Goal: Communication & Community: Answer question/provide support

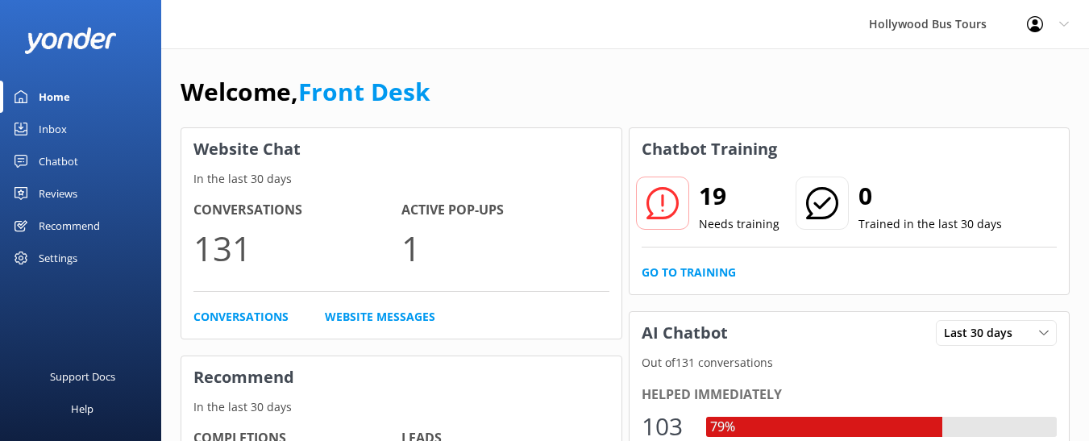
click at [52, 130] on div "Inbox" at bounding box center [53, 129] width 28 height 32
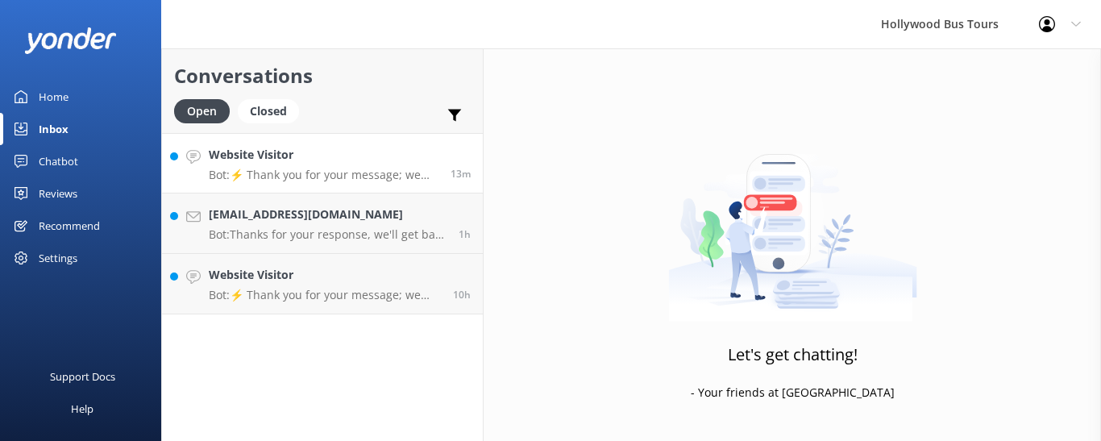
click at [323, 178] on p "Bot: ⚡ Thank you for your message; we are connecting you to a team member who w…" at bounding box center [324, 175] width 230 height 15
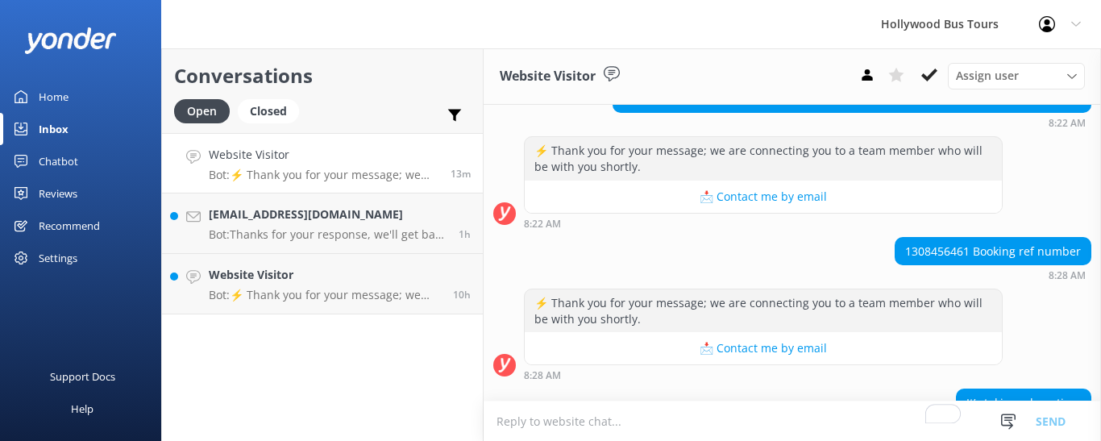
scroll to position [338, 0]
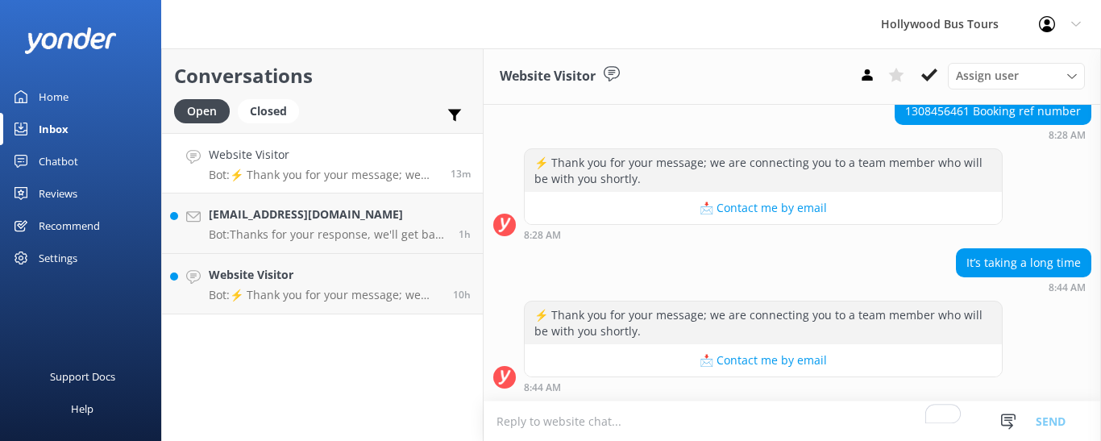
click at [528, 420] on textarea "To enrich screen reader interactions, please activate Accessibility in Grammarl…" at bounding box center [793, 421] width 618 height 40
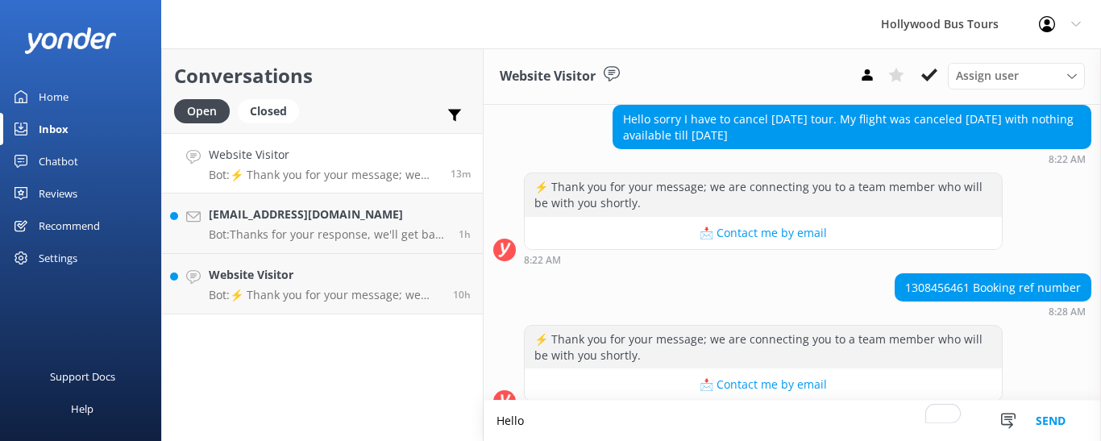
scroll to position [160, 0]
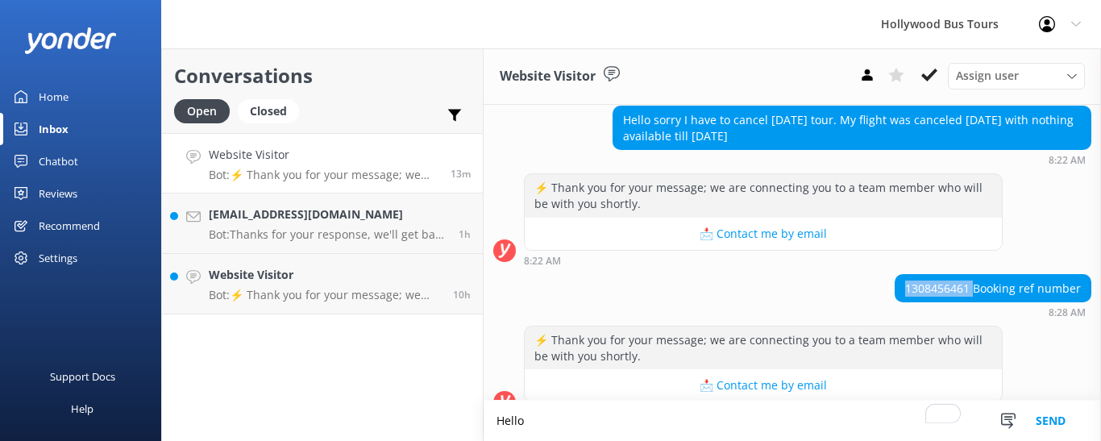
drag, startPoint x: 963, startPoint y: 290, endPoint x: 886, endPoint y: 283, distance: 77.7
click at [896, 283] on div "1308456461 Booking ref number" at bounding box center [993, 288] width 195 height 27
copy div "1308456461"
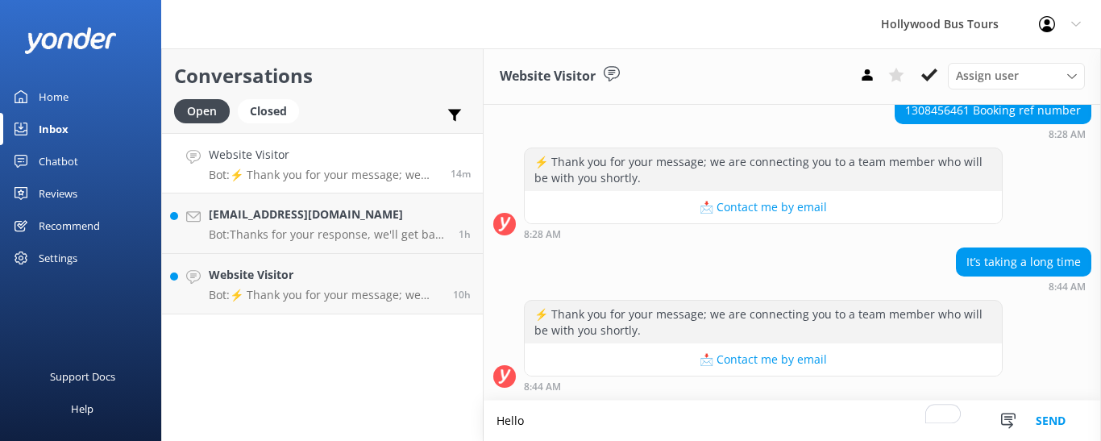
click at [553, 426] on textarea "Hello" at bounding box center [793, 421] width 618 height 40
click at [769, 416] on textarea "Hi [PERSON_NAME], I am so sorry to hear your flight has" at bounding box center [793, 421] width 618 height 40
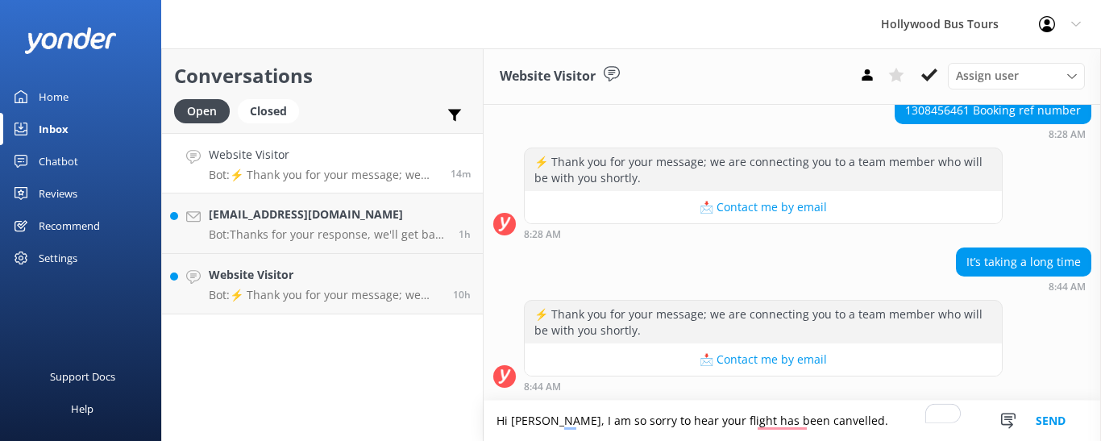
click at [772, 409] on textarea "Hi [PERSON_NAME], I am so sorry to hear your flight has been canvelled." at bounding box center [793, 421] width 618 height 40
click at [858, 422] on textarea "Hi [PERSON_NAME], I am so sorry to hear your flight has been cancelled." at bounding box center [793, 421] width 618 height 40
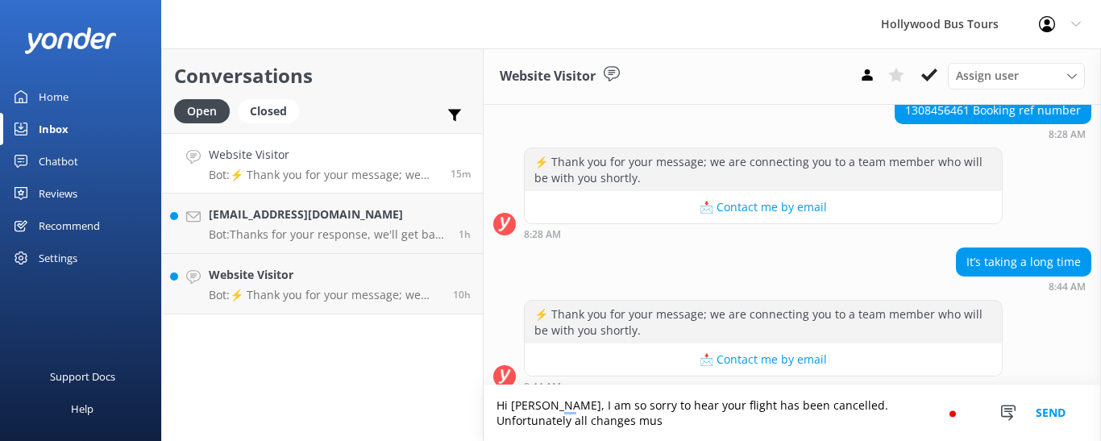
scroll to position [354, 0]
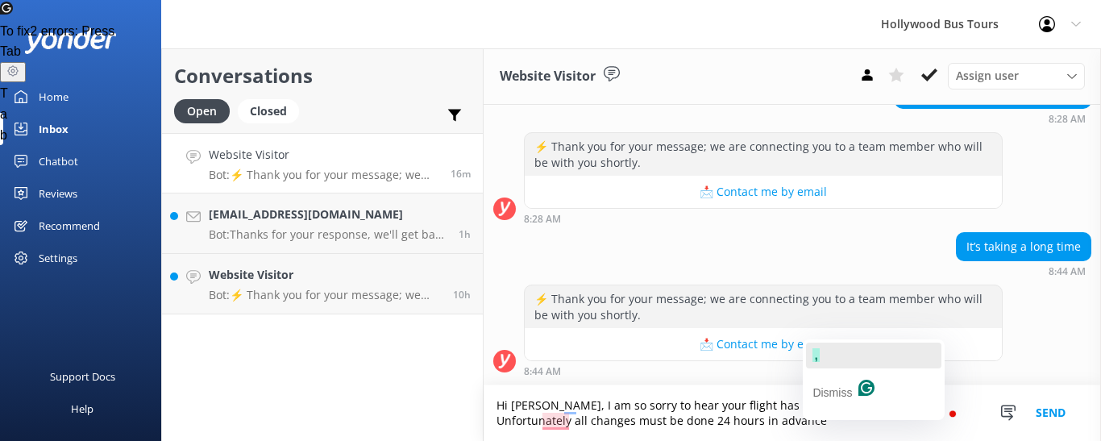
click at [822, 352] on button "," at bounding box center [873, 356] width 135 height 26
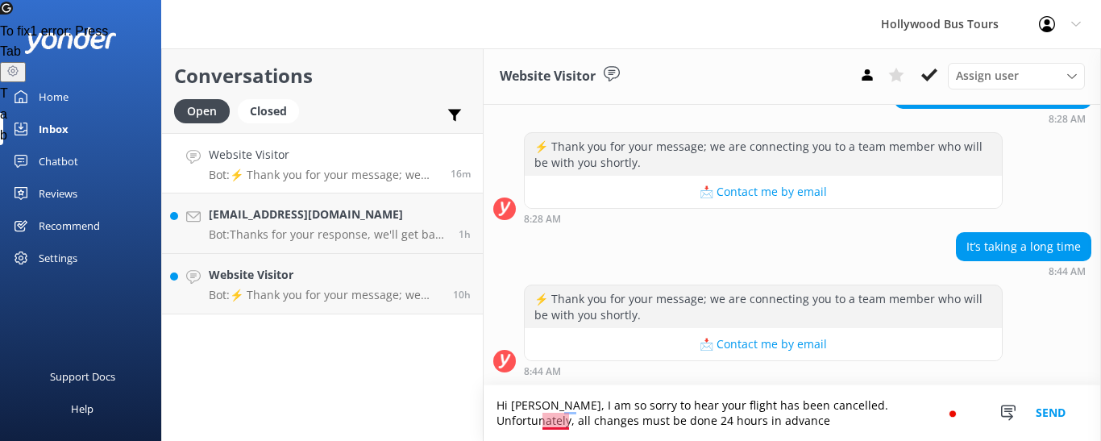
click at [553, 423] on textarea "Hi [PERSON_NAME], I am so sorry to hear your flight has been cancelled. Unfortu…" at bounding box center [793, 413] width 618 height 56
click at [691, 426] on textarea "Hi [PERSON_NAME], I am so sorry to hear your flight has been cancelled. Unfortu…" at bounding box center [793, 413] width 618 height 56
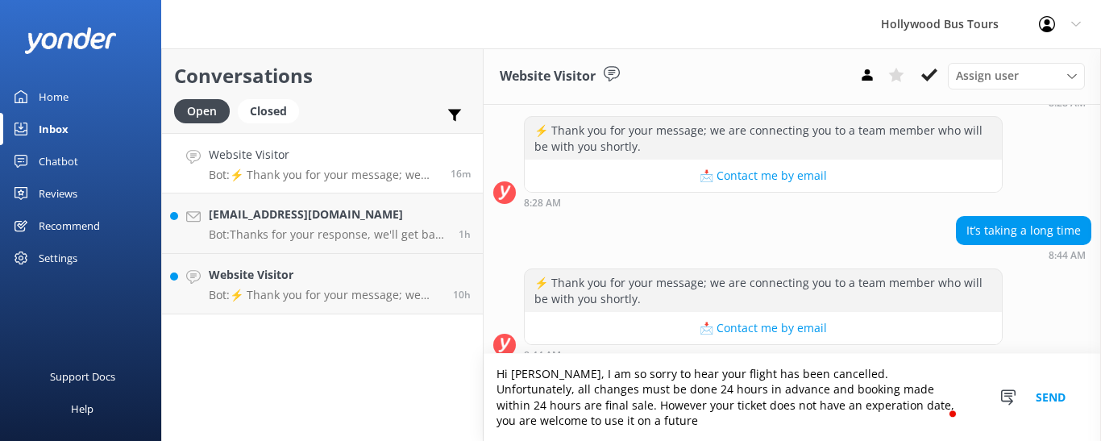
scroll to position [385, 0]
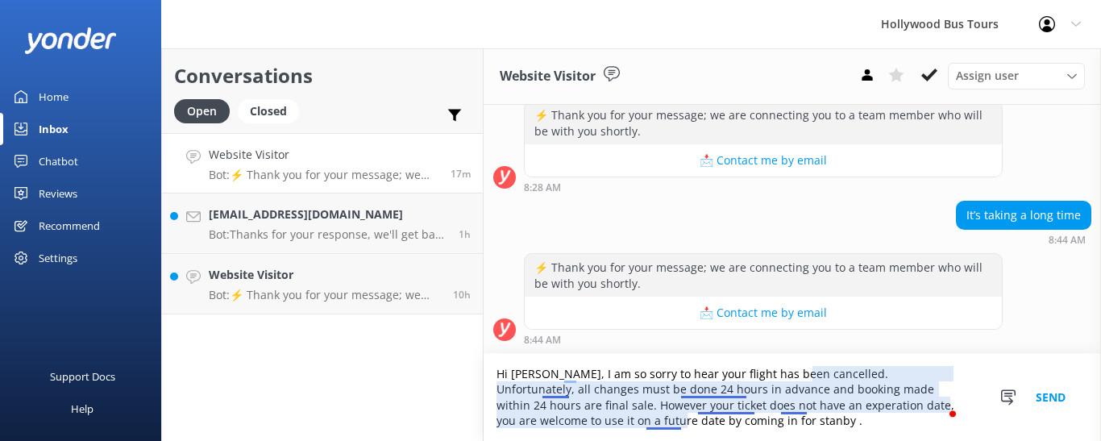
click at [697, 394] on textarea "Hi [PERSON_NAME], I am so sorry to hear your flight has been cancelled. Unfortu…" at bounding box center [793, 397] width 618 height 87
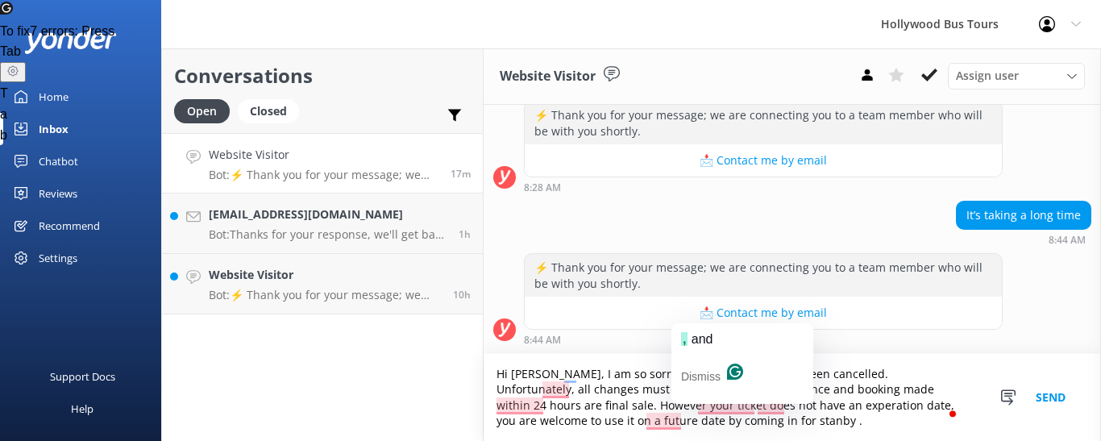
click at [698, 395] on textarea "Hi [PERSON_NAME], I am so sorry to hear your flight has been cancelled. Unfortu…" at bounding box center [793, 397] width 618 height 87
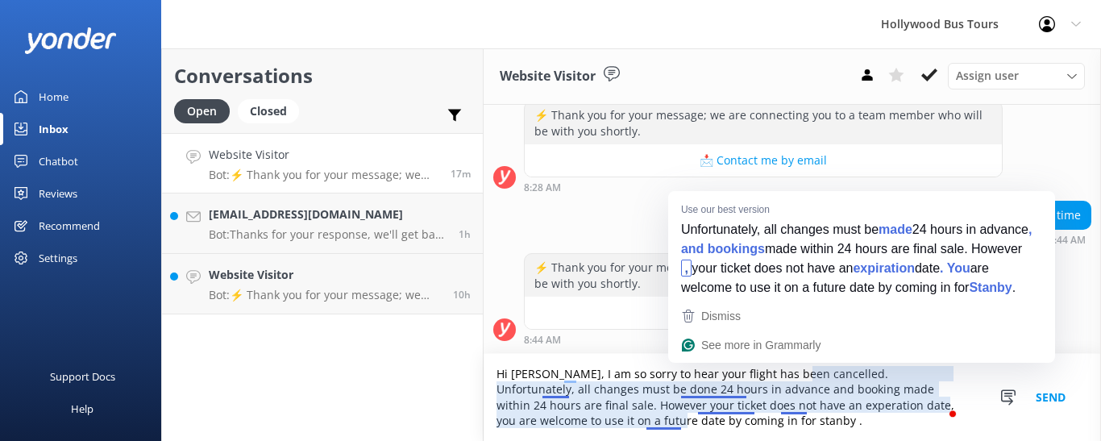
click at [689, 391] on textarea "Hi [PERSON_NAME], I am so sorry to hear your flight has been cancelled. Unfortu…" at bounding box center [793, 397] width 618 height 87
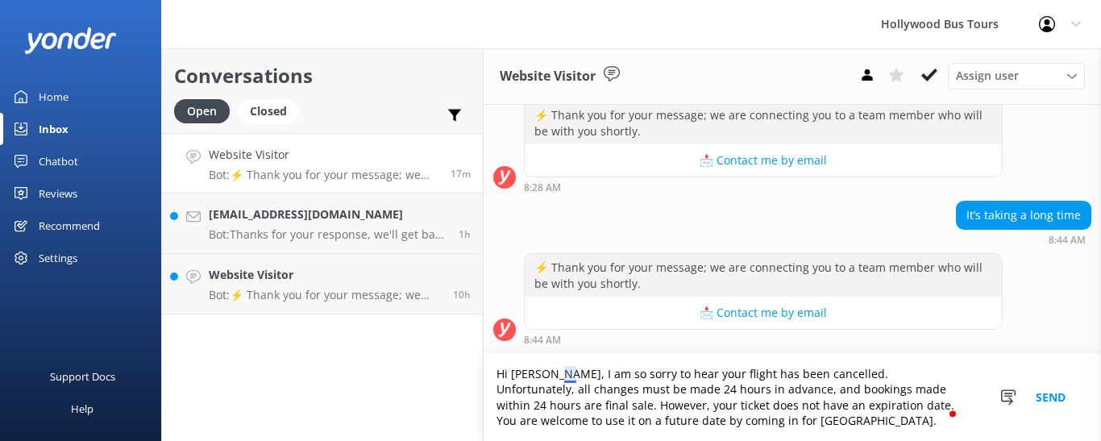
click at [572, 375] on textarea "Hi [PERSON_NAME], I am so sorry to hear your flight has been cancelled. Unfortu…" at bounding box center [793, 397] width 618 height 87
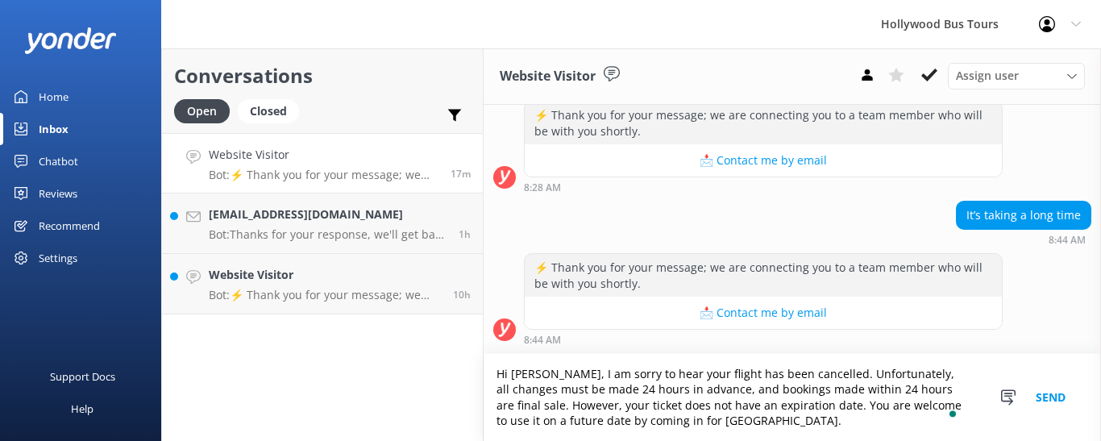
click at [702, 422] on textarea "Hi [PERSON_NAME], I am sorry to hear your flight has been cancelled. Unfortunat…" at bounding box center [793, 397] width 618 height 87
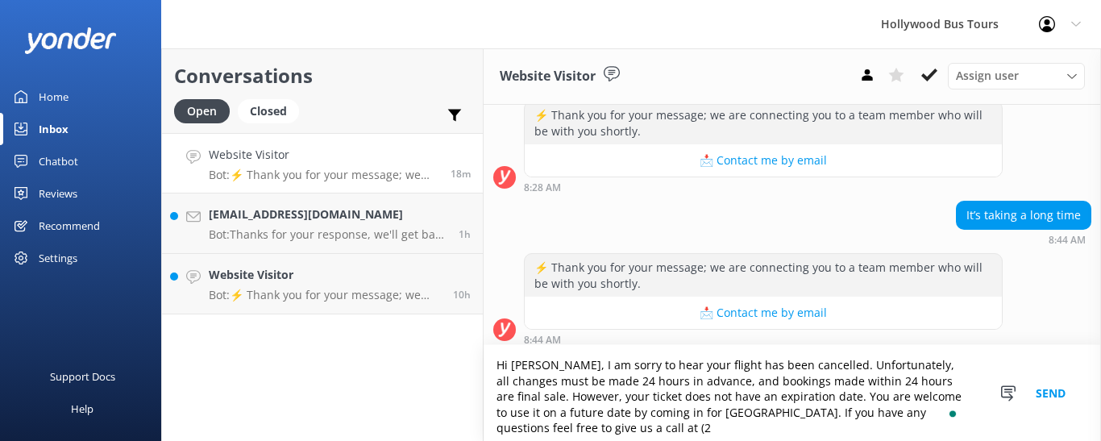
scroll to position [394, 0]
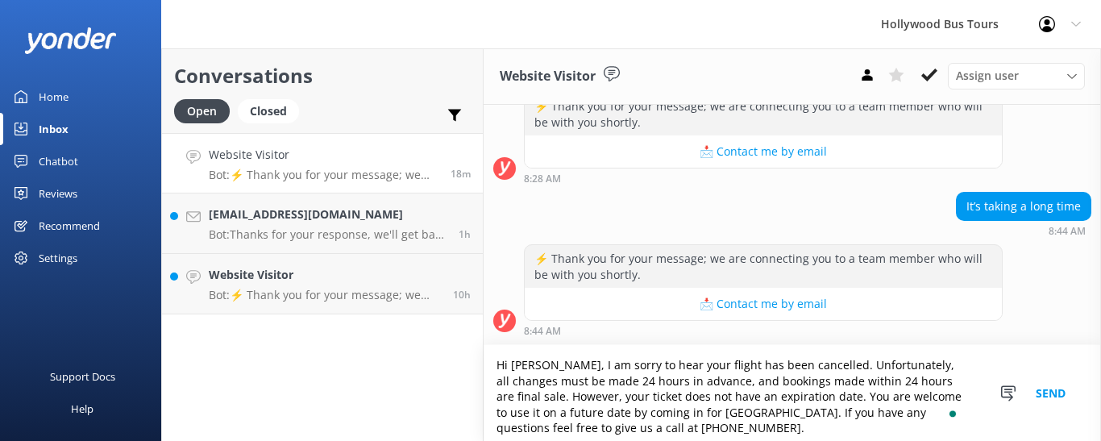
type textarea "Hi [PERSON_NAME], I am sorry to hear your flight has been cancelled. Unfortunat…"
click at [1038, 406] on button "Send" at bounding box center [1051, 393] width 60 height 96
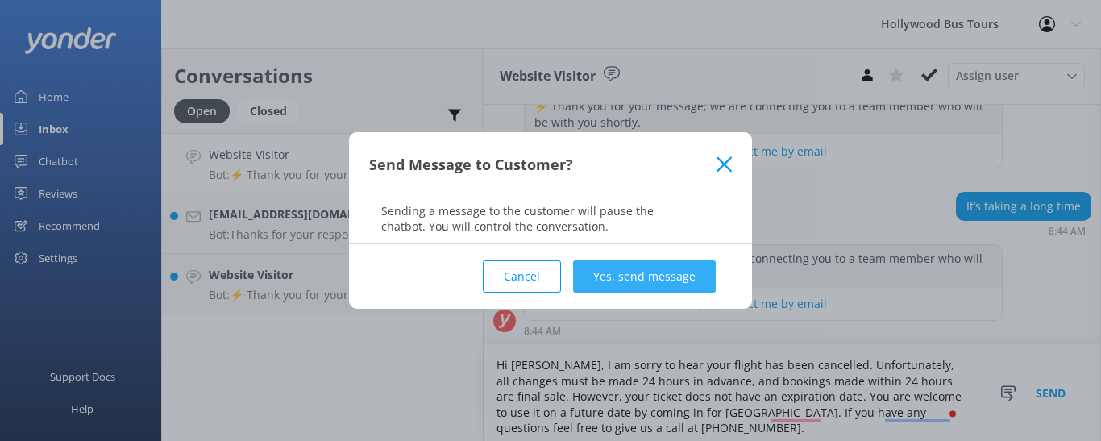
click at [639, 274] on button "Yes, send message" at bounding box center [644, 276] width 143 height 32
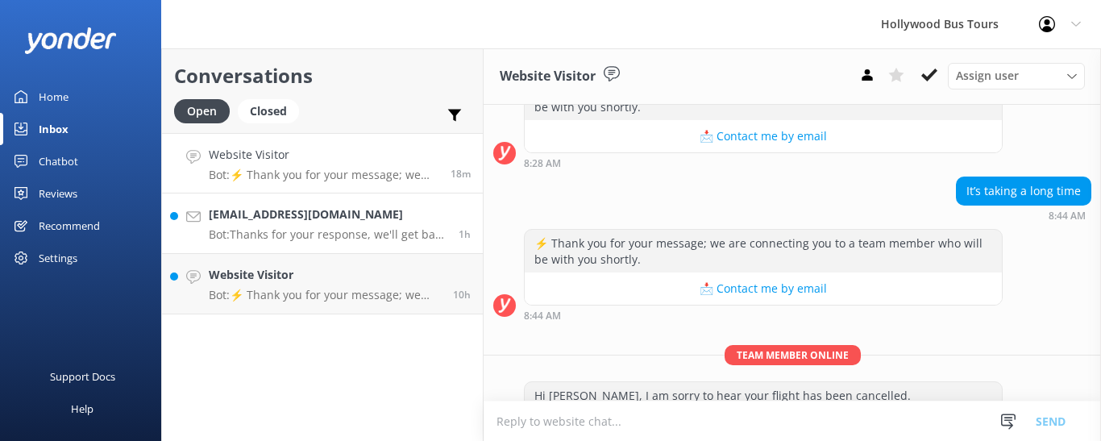
scroll to position [506, 0]
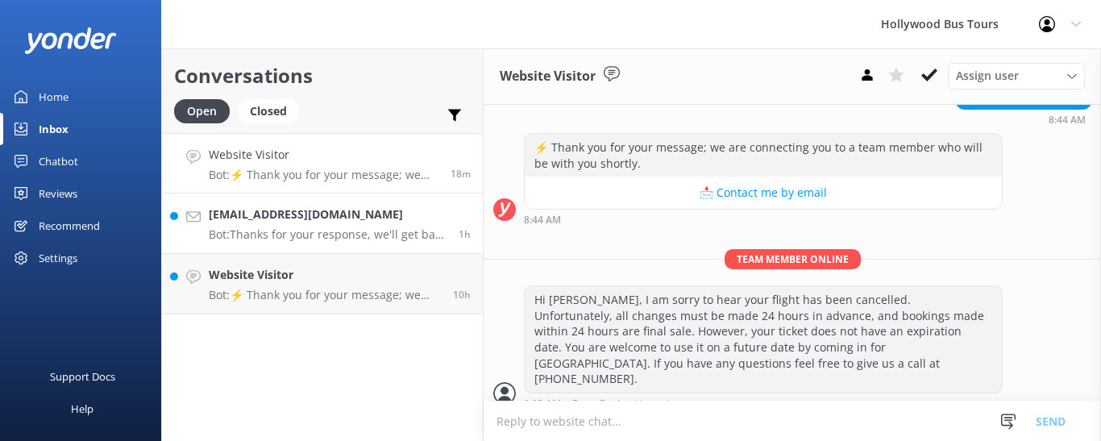
click at [353, 218] on h4 "[EMAIL_ADDRESS][DOMAIN_NAME]" at bounding box center [328, 215] width 238 height 18
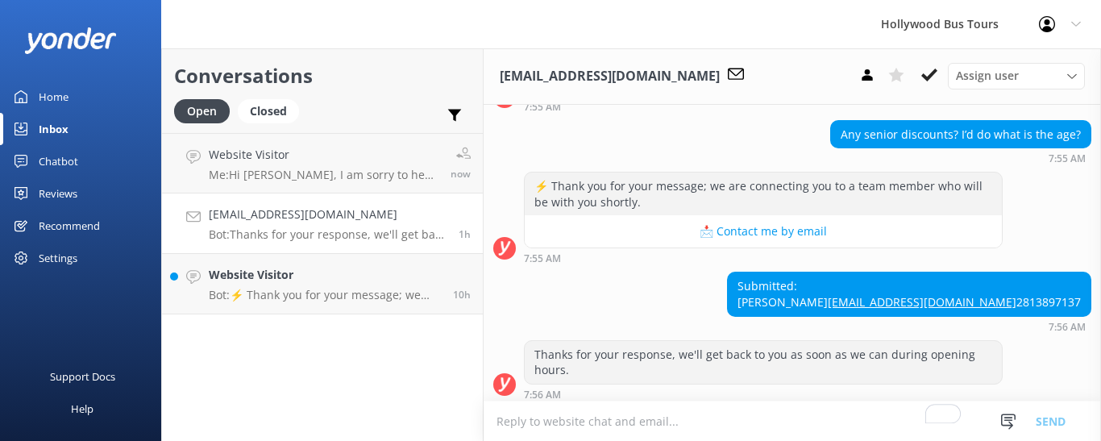
scroll to position [659, 0]
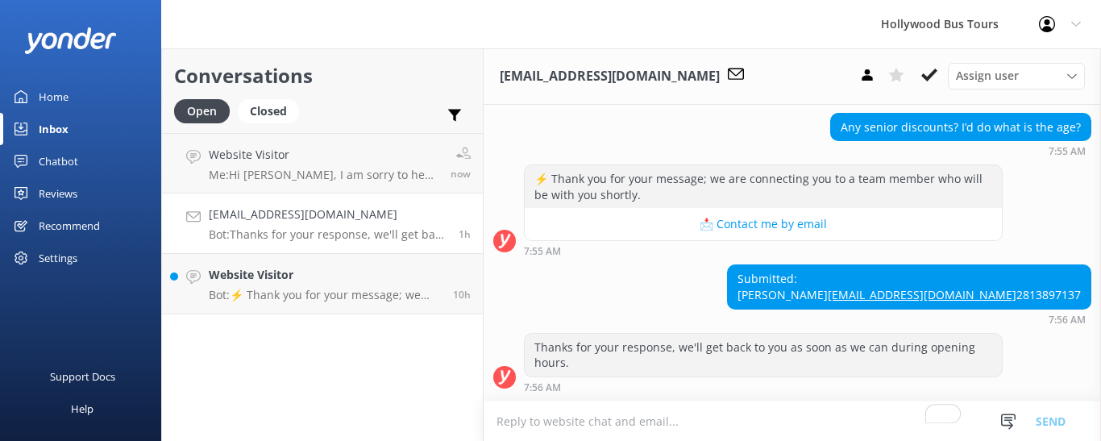
click at [577, 421] on textarea "To enrich screen reader interactions, please activate Accessibility in Grammarl…" at bounding box center [793, 421] width 618 height 40
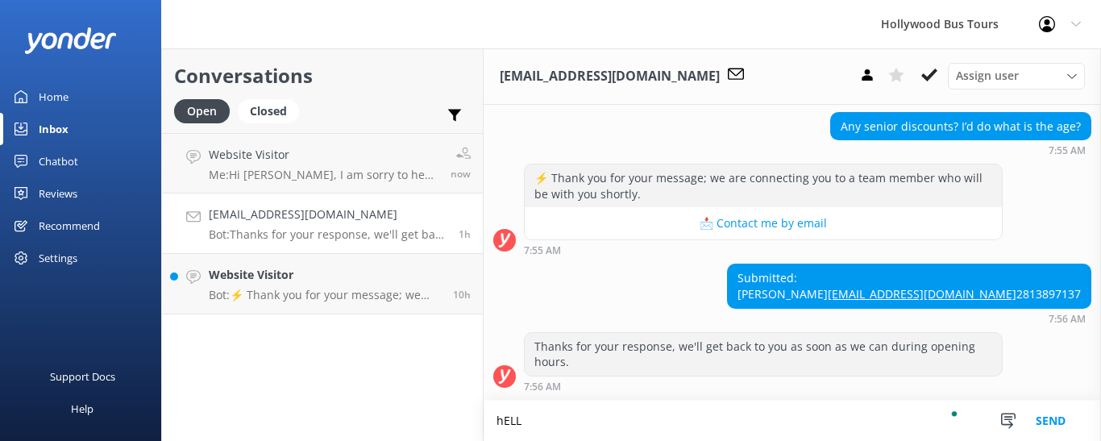
scroll to position [660, 0]
type textarea "h"
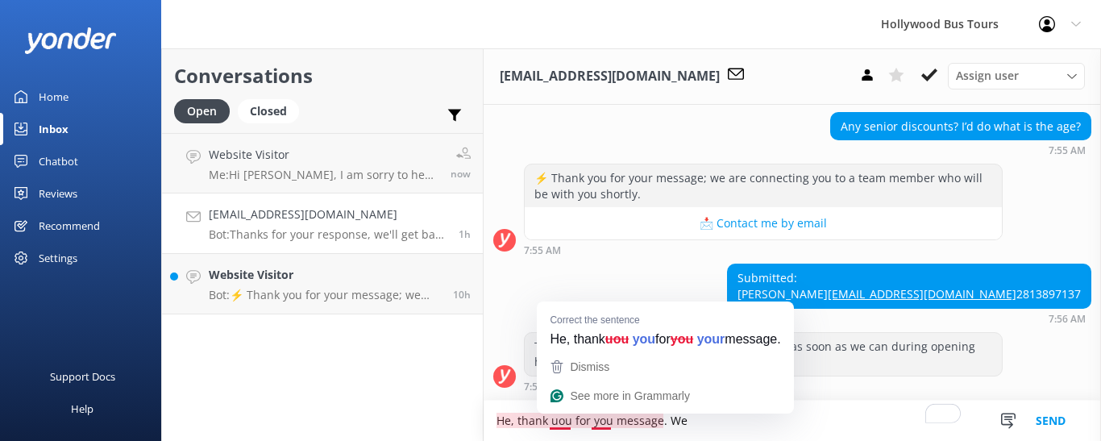
click at [552, 418] on textarea "He, thank uou for you message. We" at bounding box center [793, 421] width 618 height 40
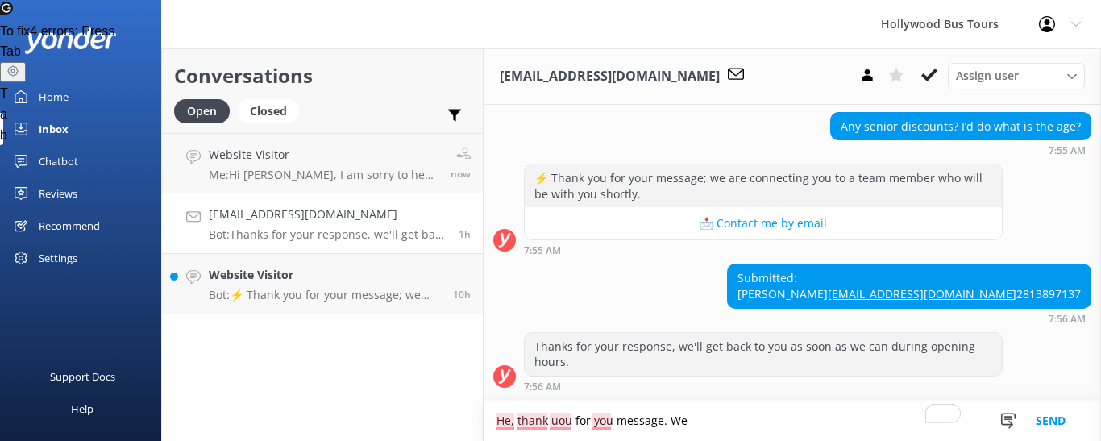
click at [632, 345] on div "Thanks for your response, we'll get back to you as soon as we can during openin…" at bounding box center [763, 354] width 477 height 43
click at [639, 420] on textarea "He, thank uou for you message. We" at bounding box center [793, 421] width 618 height 40
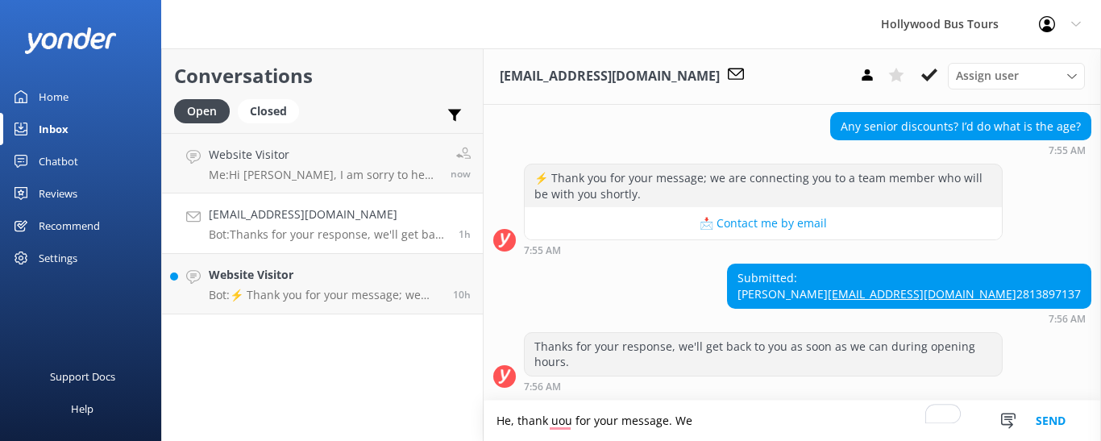
click at [557, 425] on textarea "He, thank uou for your message. We" at bounding box center [793, 421] width 618 height 40
click at [705, 419] on textarea "He, thank you for your message. We" at bounding box center [793, 421] width 618 height 40
click at [731, 422] on textarea "Hi, thank you for your message. We" at bounding box center [793, 421] width 618 height 40
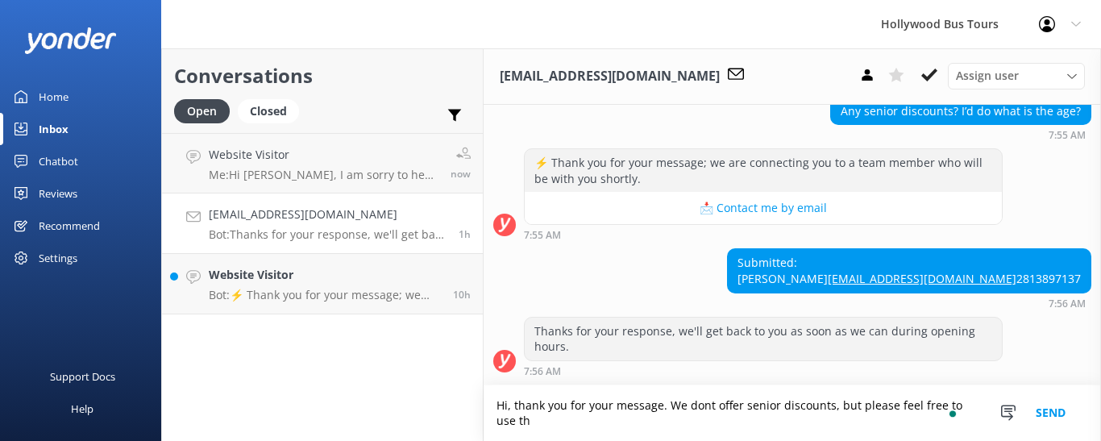
scroll to position [676, 0]
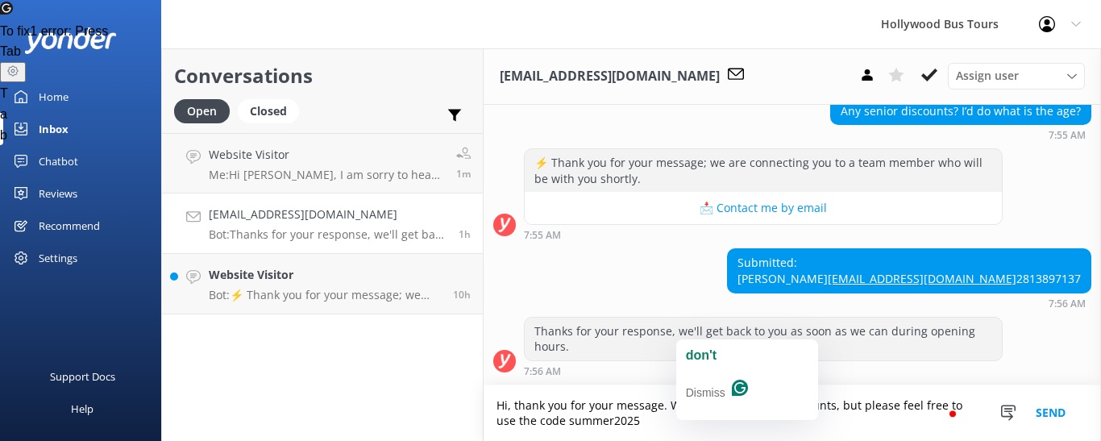
click at [702, 403] on textarea "Hi, thank you for your message. We dont offer senior discounts, but please feel…" at bounding box center [793, 413] width 618 height 56
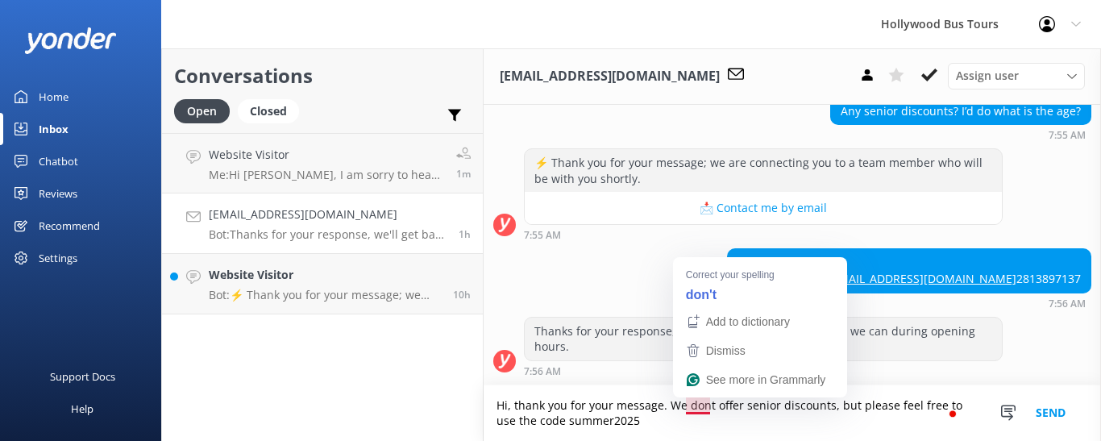
click at [697, 409] on textarea "Hi, thank you for your message. We dont offer senior discounts, but please feel…" at bounding box center [793, 413] width 618 height 56
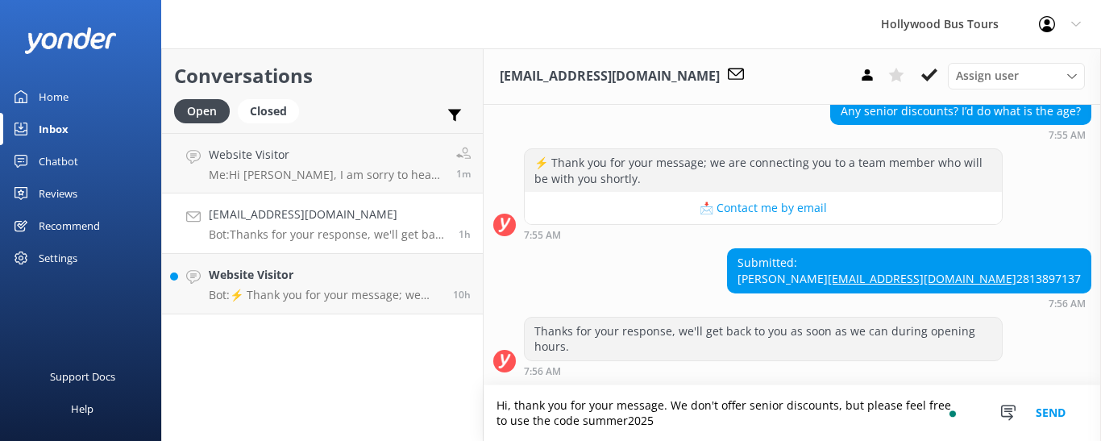
click at [670, 429] on textarea "Hi, thank you for your message. We don't offer senior discounts, but please fee…" at bounding box center [793, 413] width 618 height 56
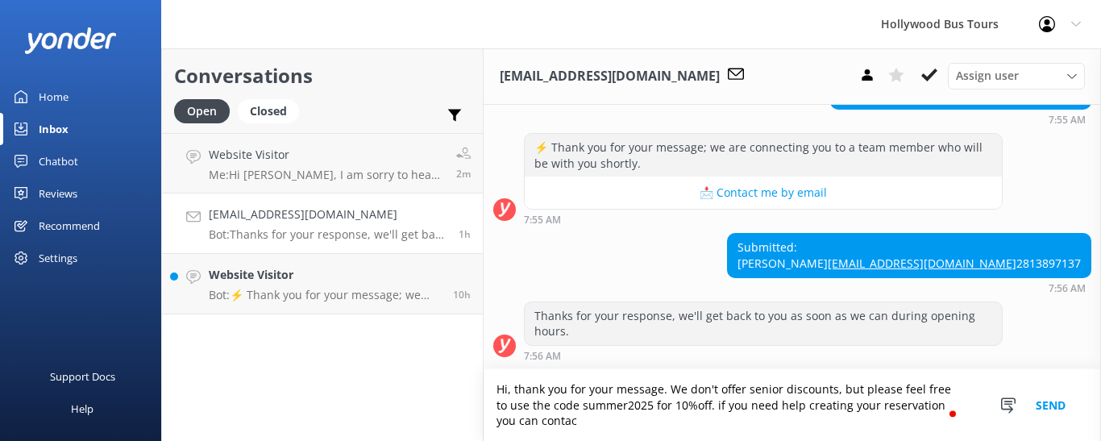
scroll to position [692, 0]
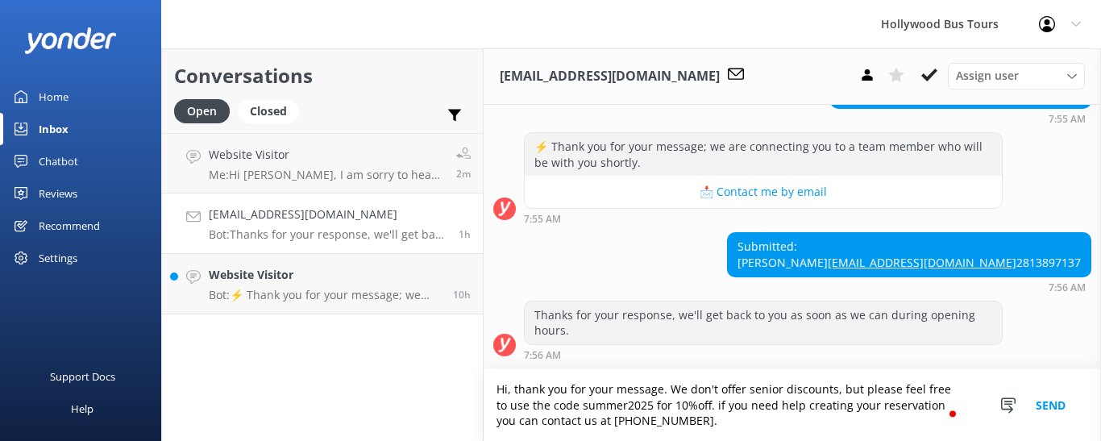
type textarea "Hi, thank you for your message. We don't offer senior discounts, but please fee…"
click at [1043, 417] on button "Send" at bounding box center [1051, 405] width 60 height 72
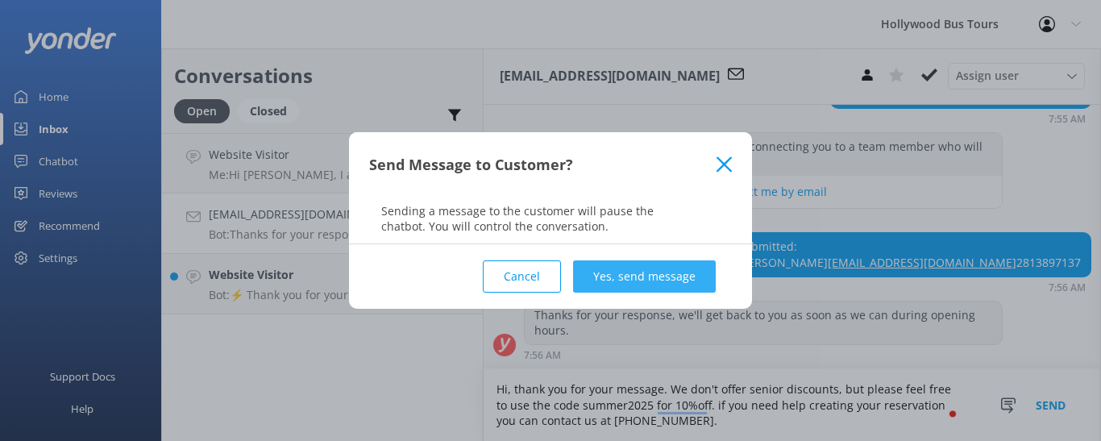
click at [651, 269] on button "Yes, send message" at bounding box center [644, 276] width 143 height 32
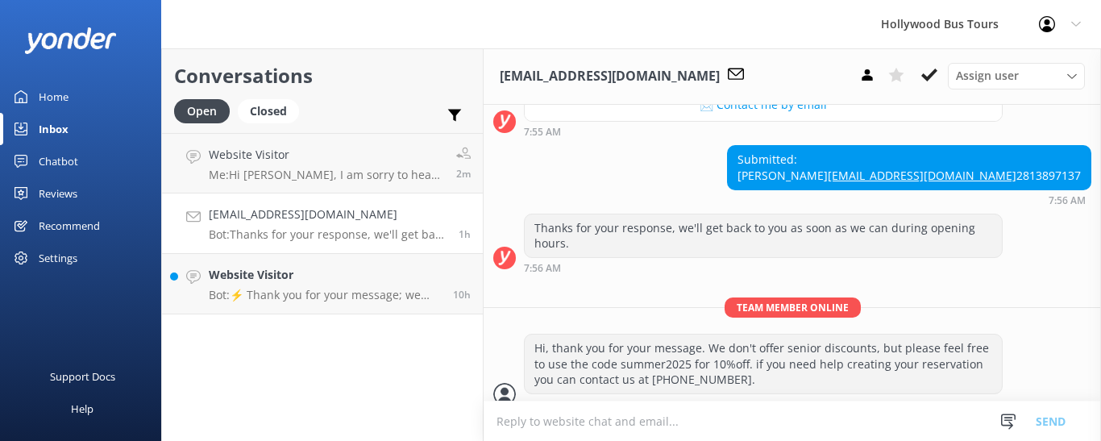
scroll to position [796, 0]
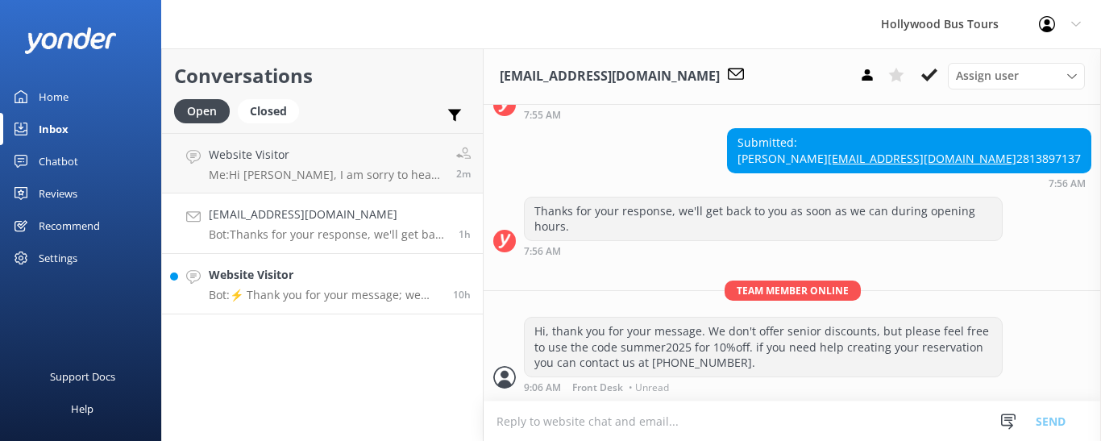
click at [303, 278] on h4 "Website Visitor" at bounding box center [325, 275] width 232 height 18
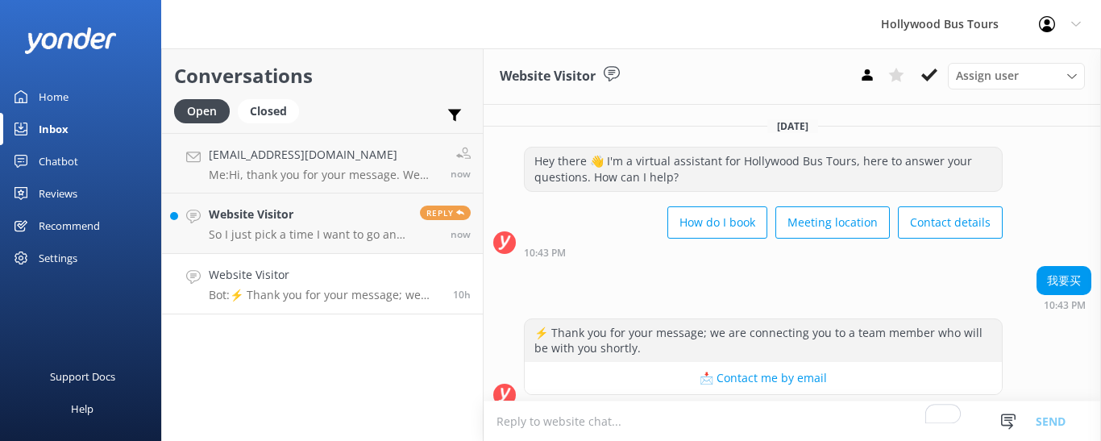
scroll to position [18, 0]
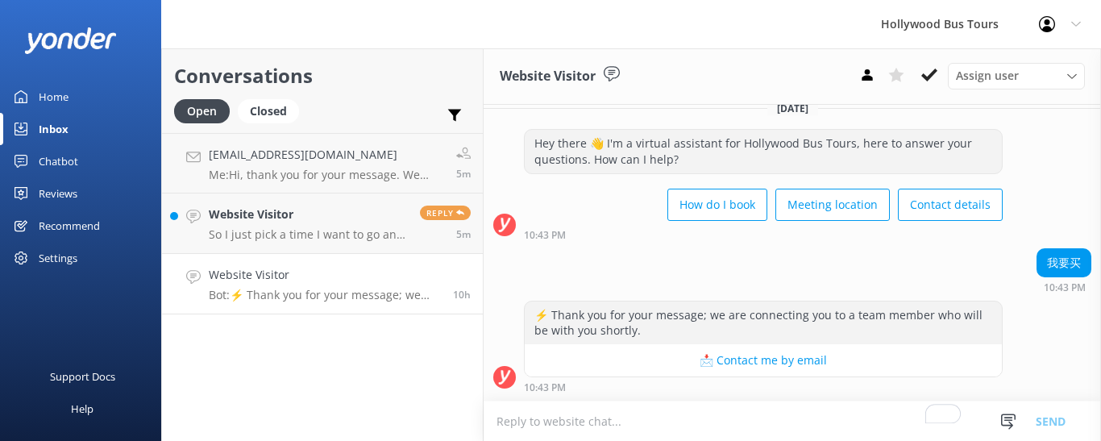
drag, startPoint x: 686, startPoint y: 280, endPoint x: 603, endPoint y: 285, distance: 83.2
click at [603, 285] on div "我要买 10:43 PM" at bounding box center [793, 270] width 618 height 44
click at [310, 229] on p "So I just pick a time I want to go and wait for the van?" at bounding box center [308, 234] width 199 height 15
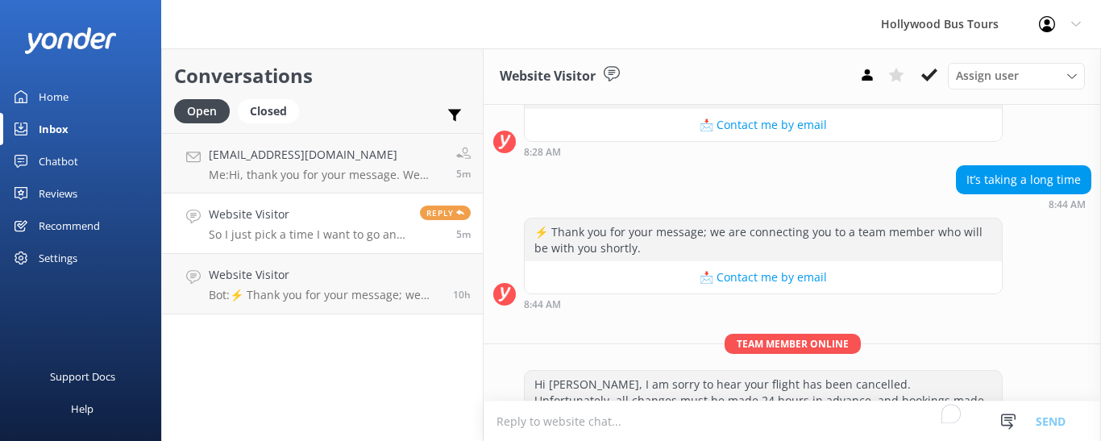
scroll to position [591, 0]
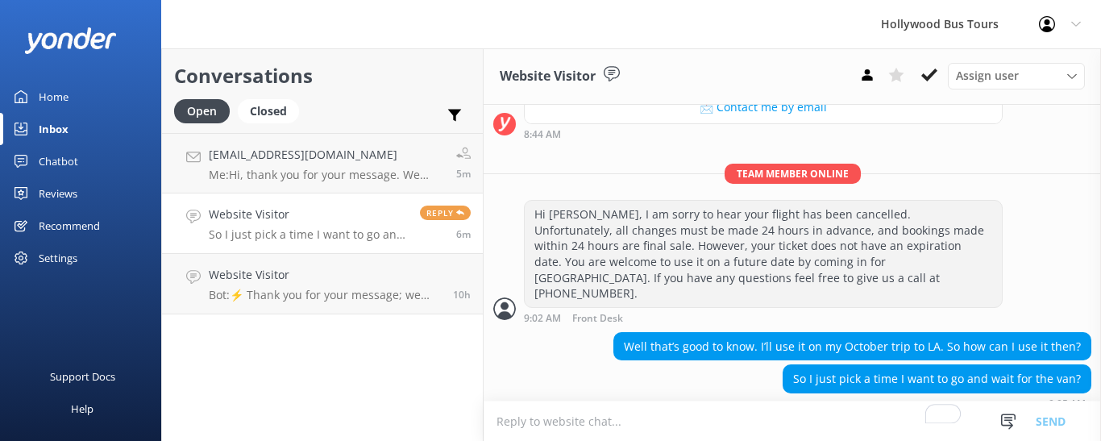
click at [530, 422] on textarea "To enrich screen reader interactions, please activate Accessibility in Grammarl…" at bounding box center [793, 421] width 618 height 40
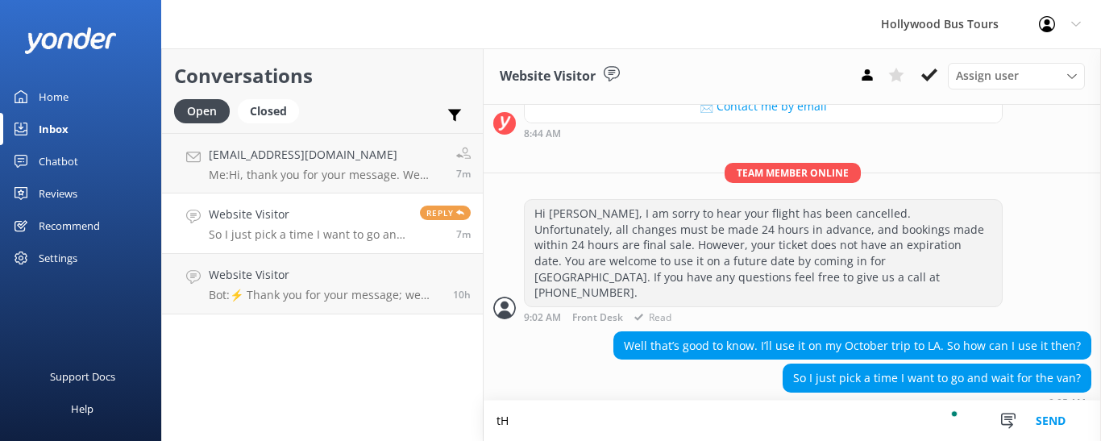
type textarea "t"
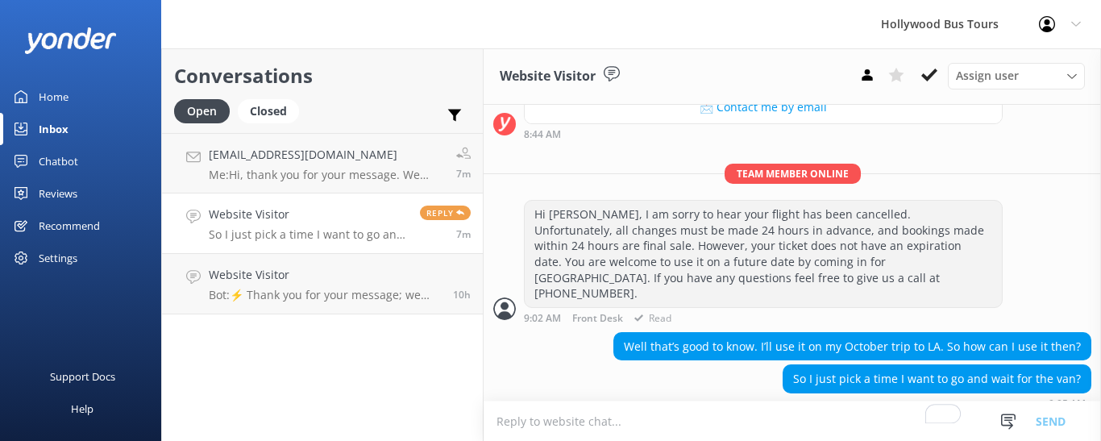
type textarea "i"
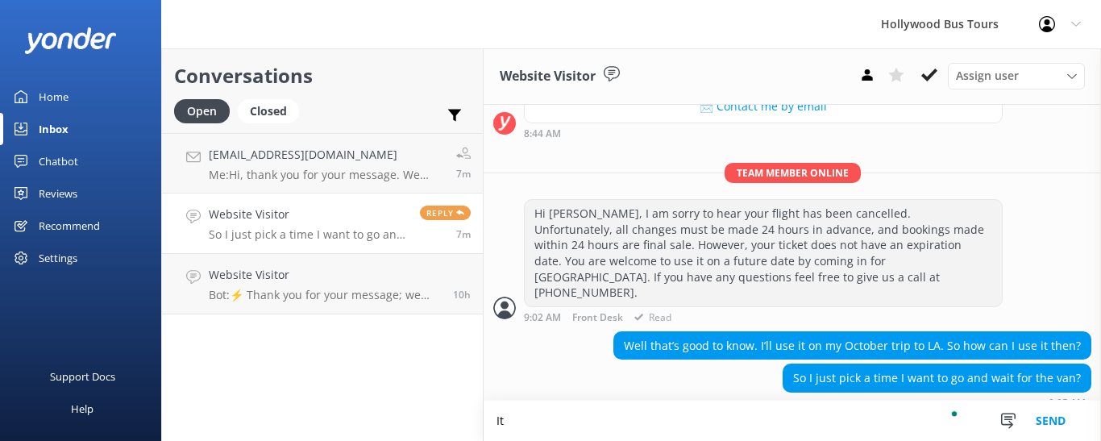
type textarea "I"
type textarea "T"
type textarea "Y"
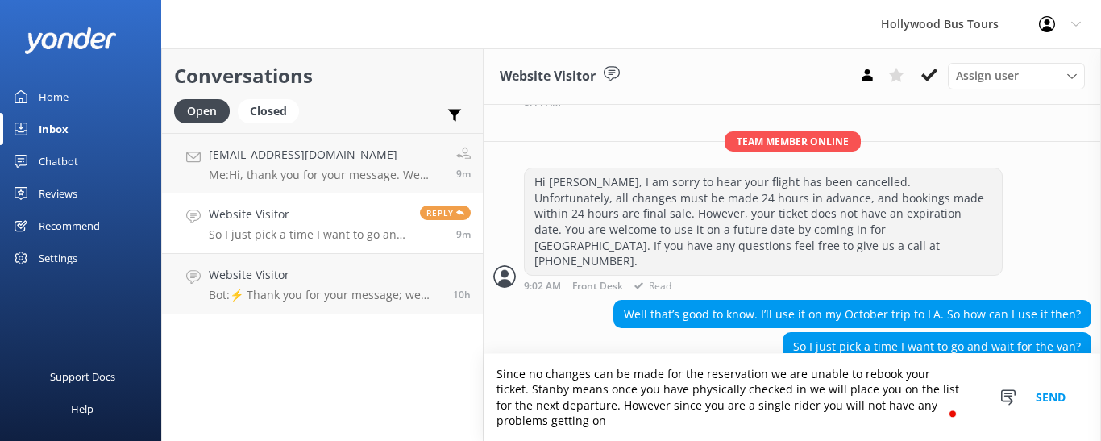
scroll to position [639, 0]
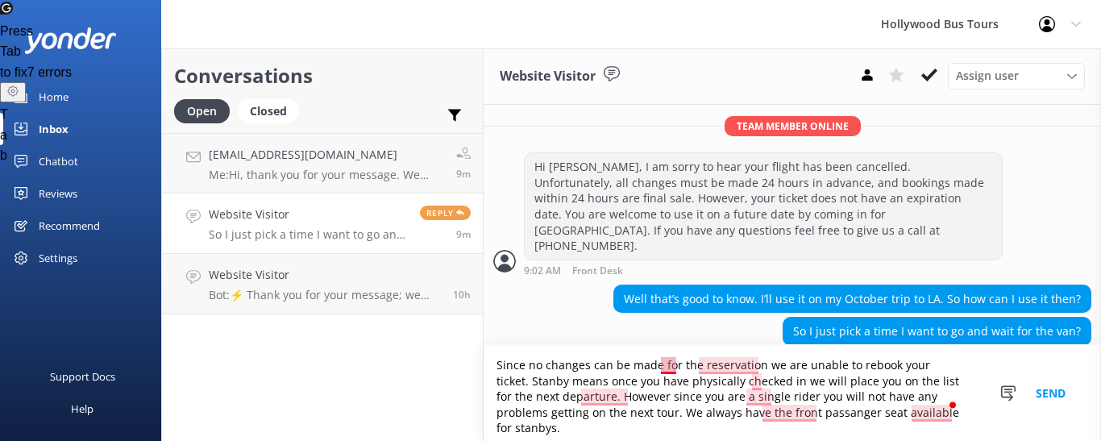
click at [666, 370] on textarea "Since no changes can be made for the reservation we are unable to rebook your t…" at bounding box center [793, 393] width 618 height 96
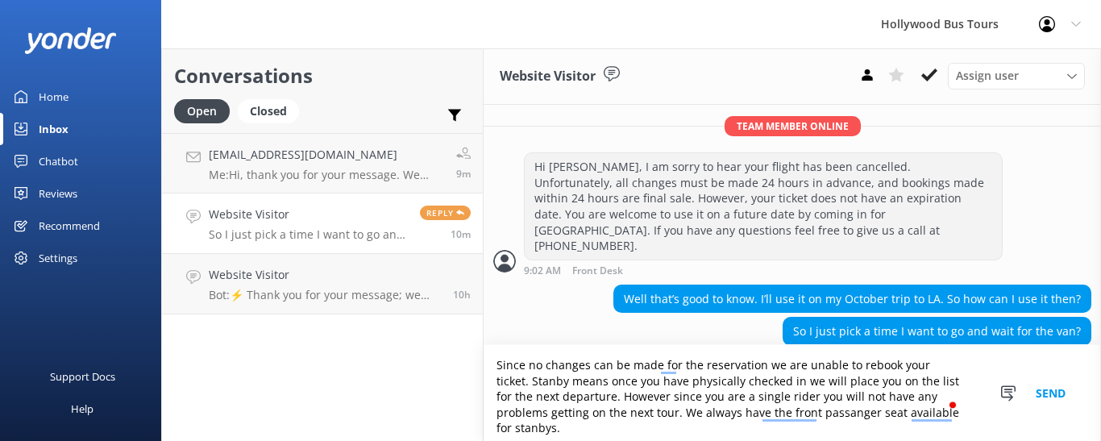
drag, startPoint x: 666, startPoint y: 370, endPoint x: 784, endPoint y: 406, distance: 122.9
click at [784, 406] on textarea "Since no changes can be made for the reservation we are unable to rebook your t…" at bounding box center [793, 393] width 618 height 96
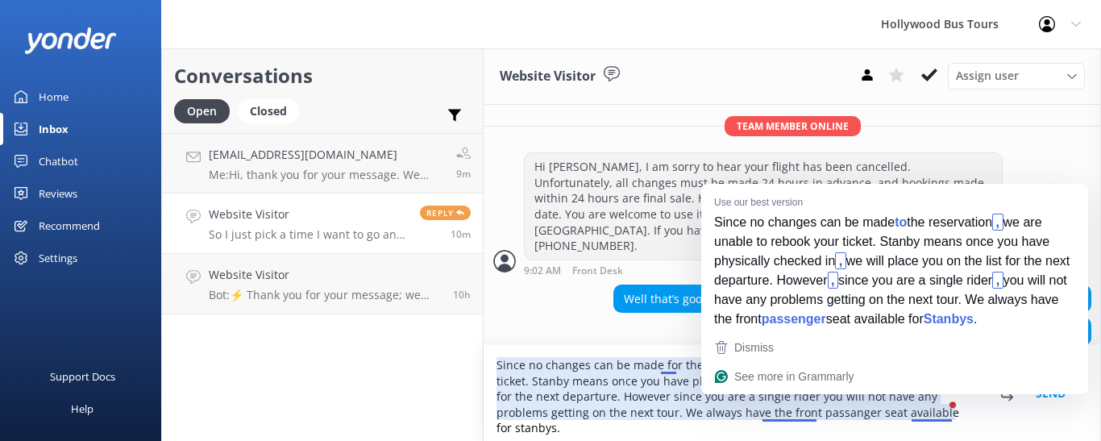
click at [786, 419] on textarea "Since no changes can be made for the reservation we are unable to rebook your t…" at bounding box center [793, 393] width 618 height 96
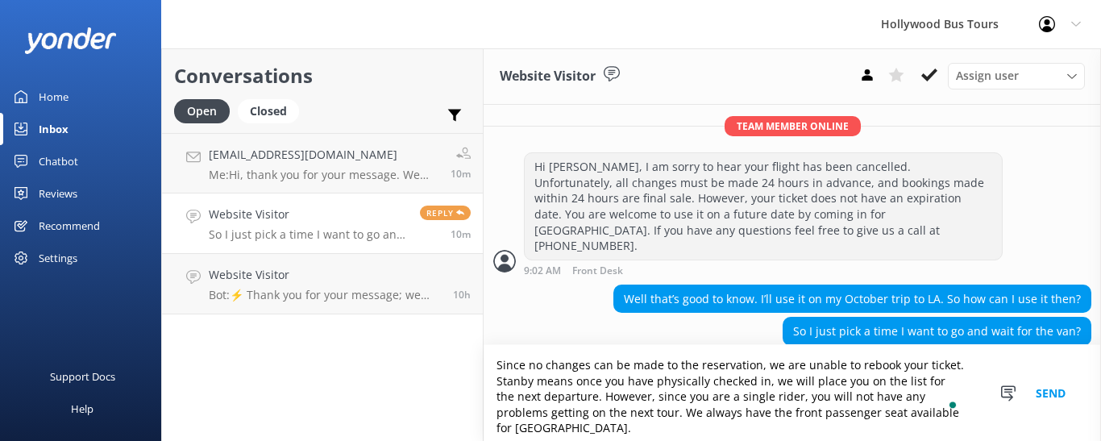
type textarea "Since no changes can be made to the reservation, we are unable to rebook your t…"
click at [1052, 397] on button "Send" at bounding box center [1051, 393] width 60 height 96
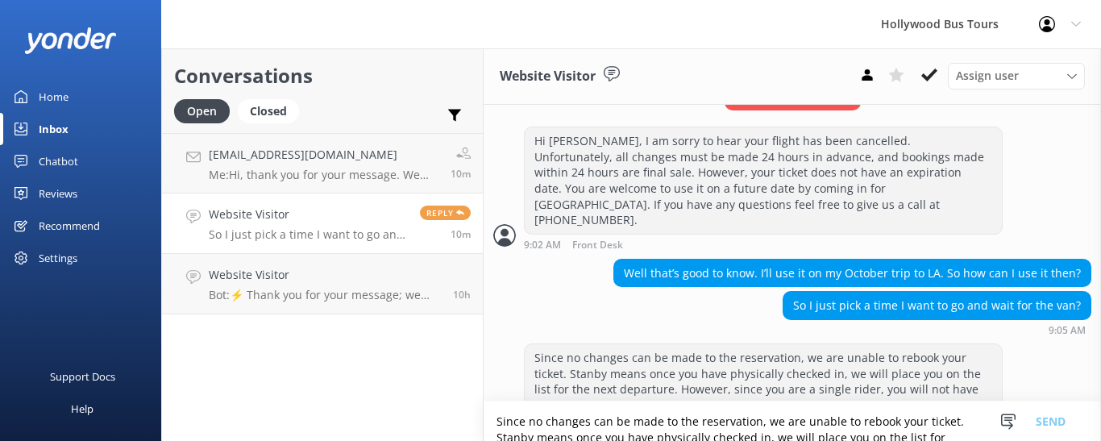
scroll to position [706, 0]
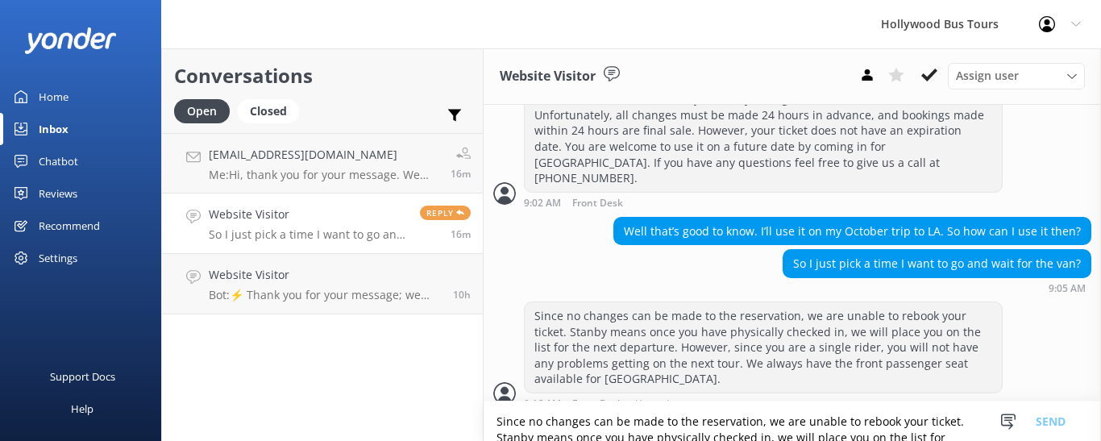
click at [560, 432] on textarea "Since no changes can be made to the reservation, we are unable to rebook your t…" at bounding box center [793, 421] width 618 height 40
click at [575, 417] on textarea "Since no changes can be made to the reservation, we are unable to rebook your t…" at bounding box center [793, 421] width 618 height 40
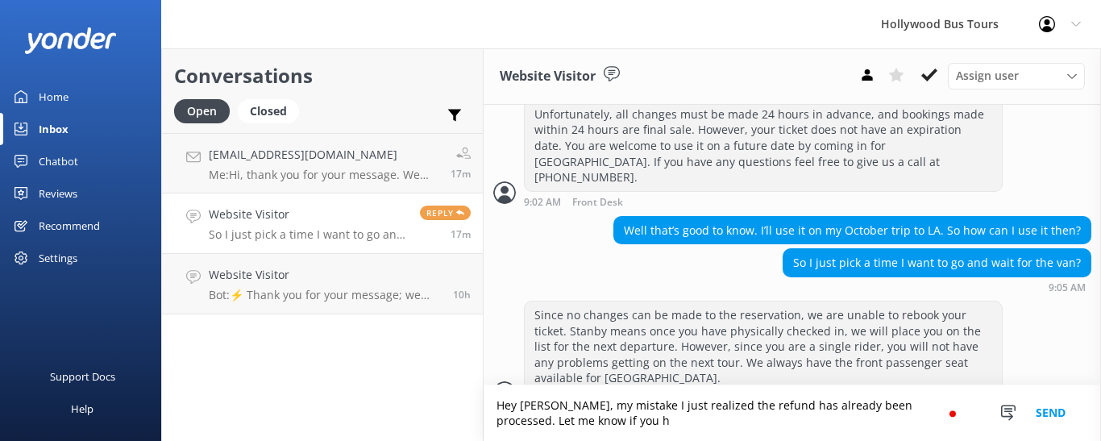
scroll to position [722, 0]
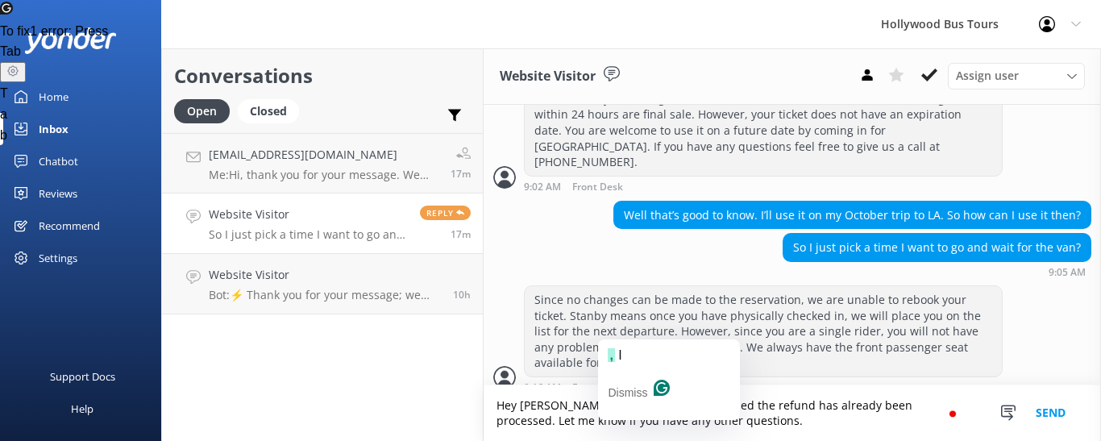
click at [614, 405] on textarea "Hey Alex, my mistake I just realized the refund has already been processed. Let…" at bounding box center [793, 413] width 618 height 56
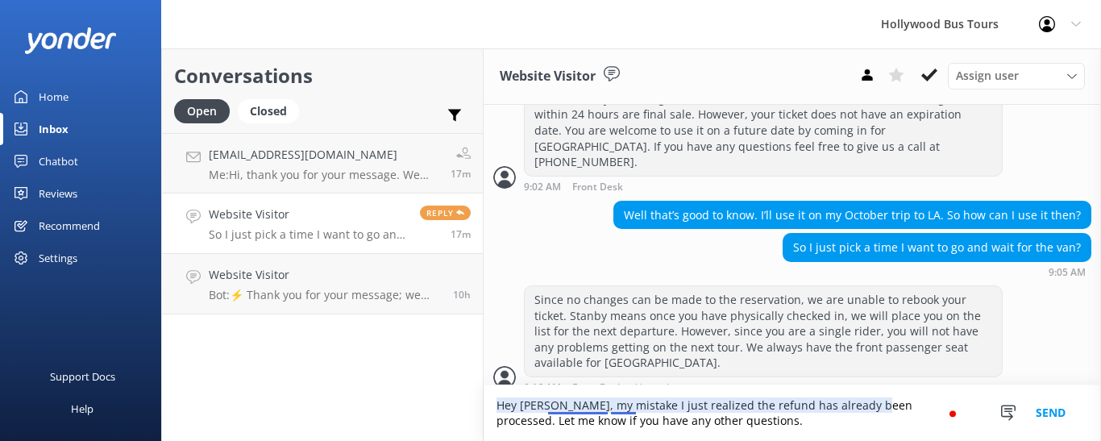
click at [615, 404] on textarea "Hey Alex, my mistake I just realized the refund has already been processed. Let…" at bounding box center [793, 413] width 618 height 56
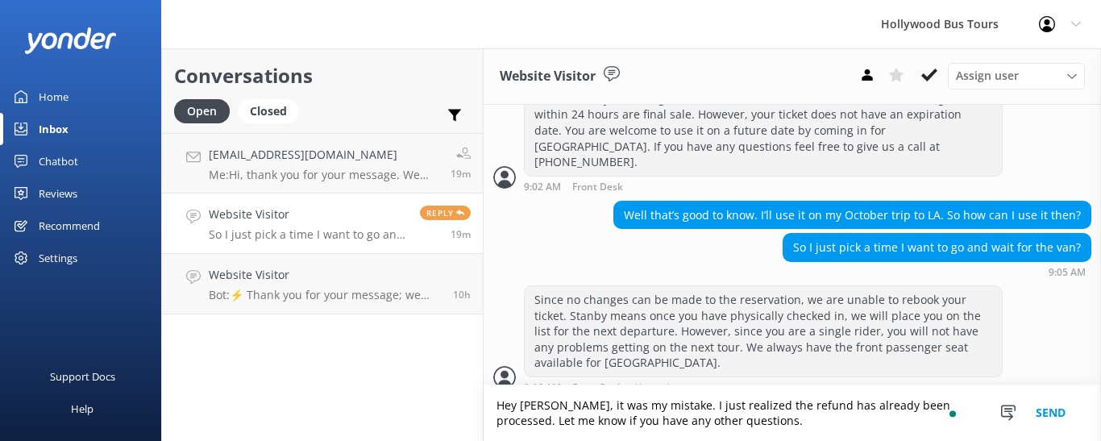
click at [558, 406] on textarea "Hey Alex, it was my mistake. I just realized the refund has already been proces…" at bounding box center [793, 413] width 618 height 56
click at [614, 406] on textarea "Hey Alex, my mistake. I just realized the refund has already been processed. Le…" at bounding box center [793, 413] width 618 height 56
click at [830, 405] on textarea "Hey Alex, I just realized the refund has already been processed. Let me know if…" at bounding box center [793, 413] width 618 height 56
type textarea "Hey Alex, I just realized the refund has already been processed. Let me know if…"
click at [1060, 412] on button "Send" at bounding box center [1051, 413] width 60 height 56
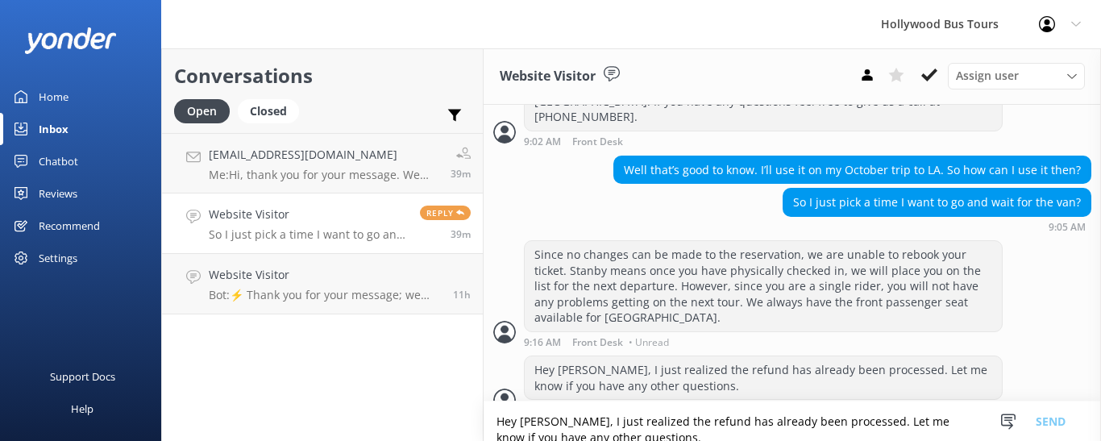
scroll to position [775, 0]
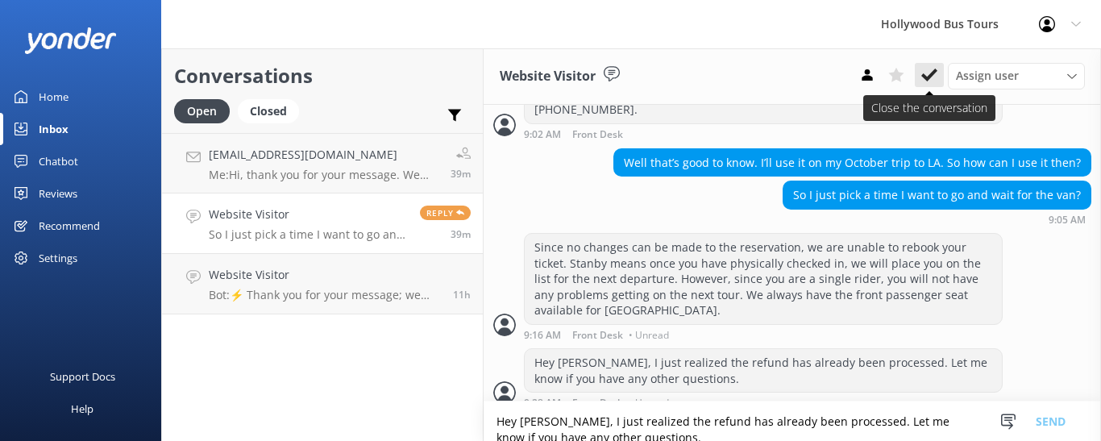
click at [930, 72] on icon at bounding box center [930, 75] width 16 height 16
